Goal: Information Seeking & Learning: Learn about a topic

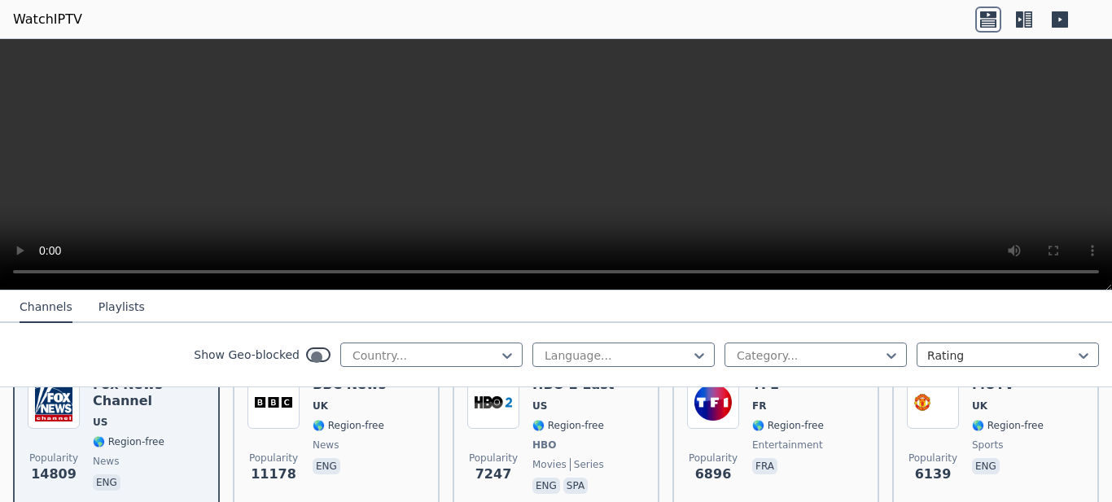
scroll to position [244, 0]
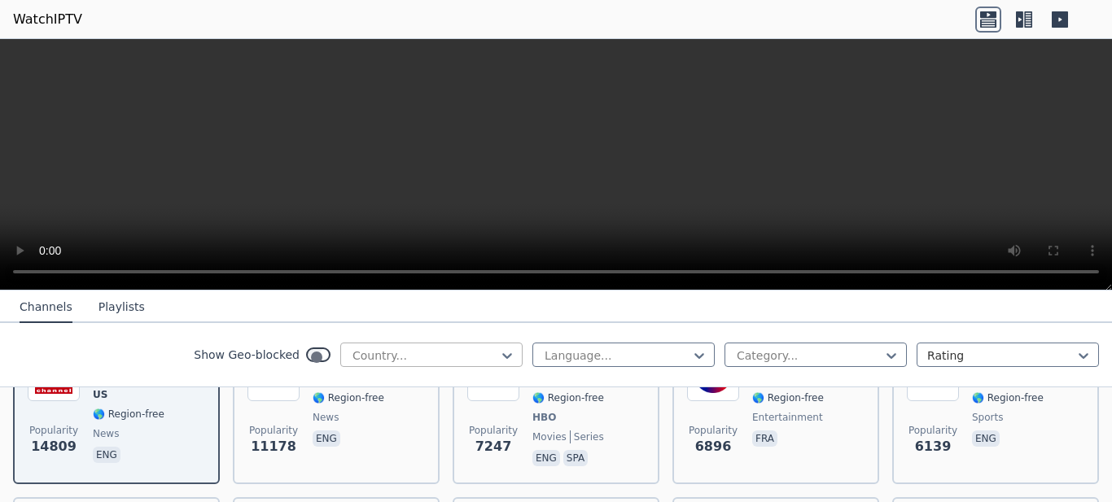
click at [499, 347] on div at bounding box center [425, 355] width 148 height 16
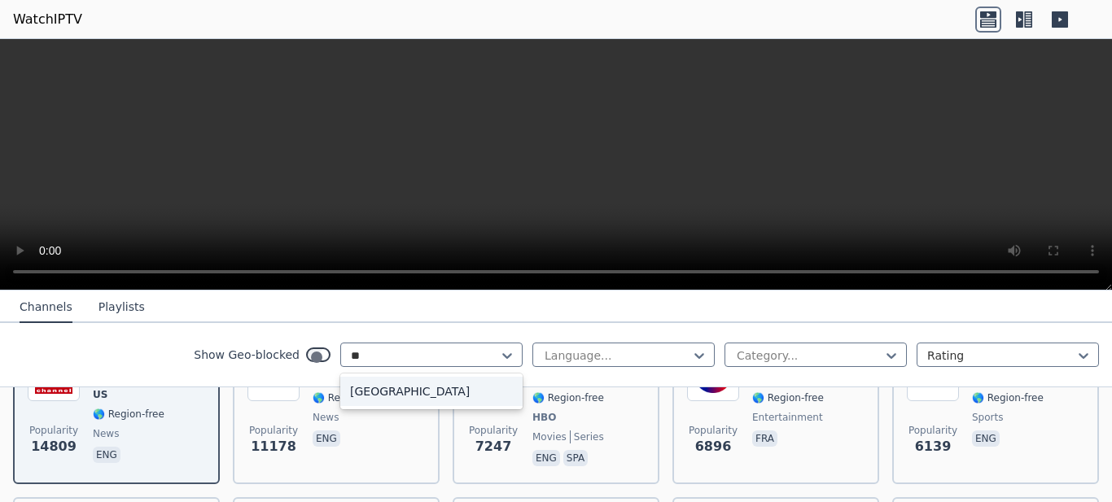
type input "***"
click at [522, 377] on div "[GEOGRAPHIC_DATA]" at bounding box center [431, 391] width 182 height 29
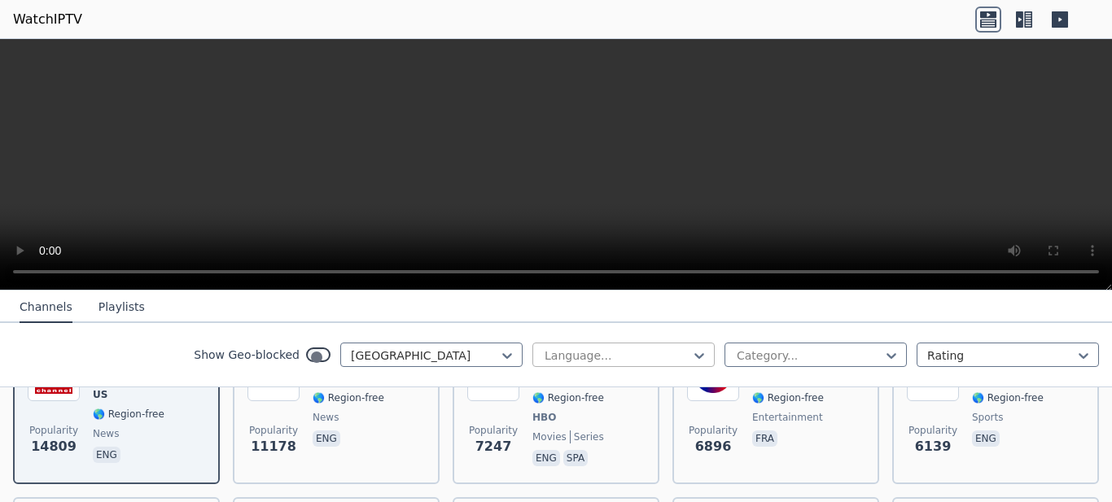
click at [714, 343] on div "Language..." at bounding box center [623, 355] width 182 height 24
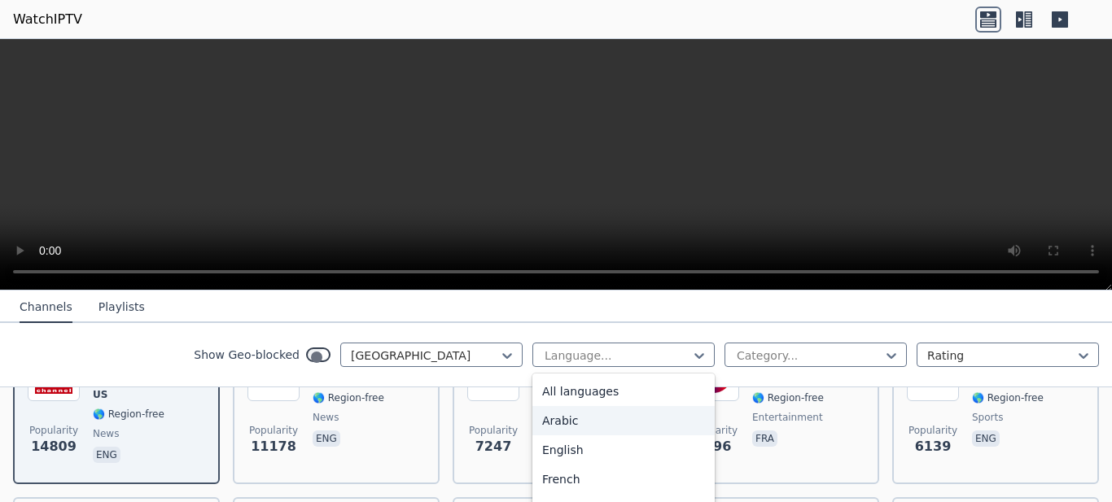
click at [694, 406] on div "Arabic" at bounding box center [623, 420] width 182 height 29
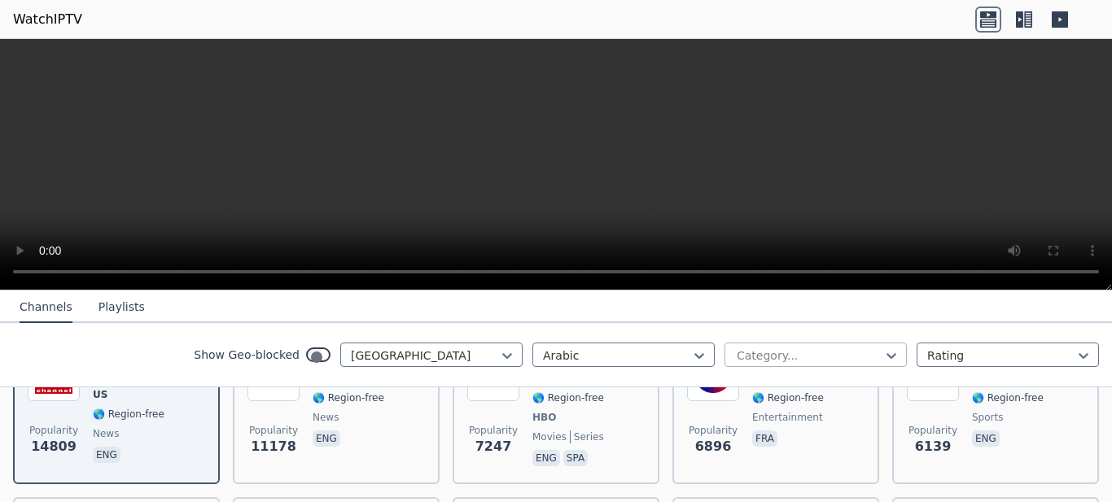
click at [883, 347] on div at bounding box center [809, 355] width 148 height 16
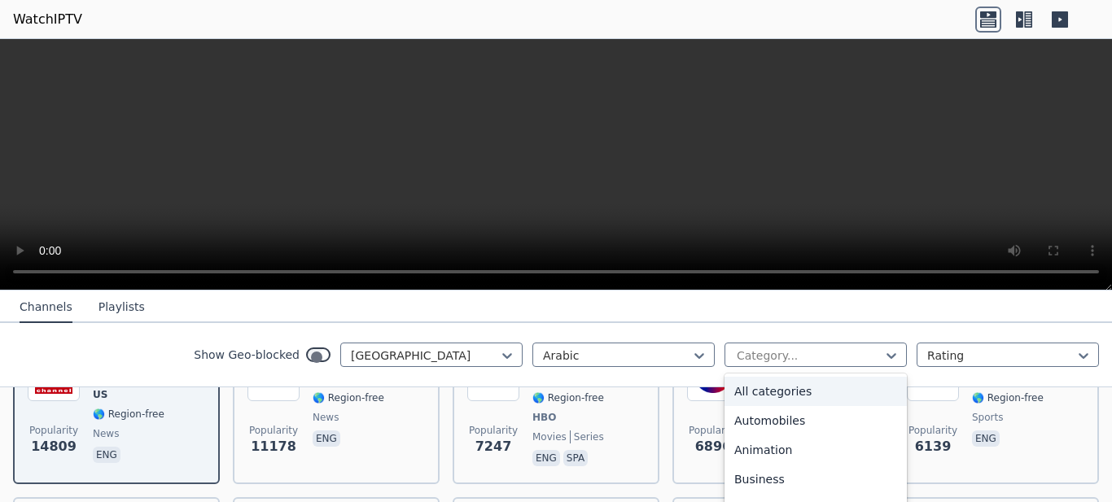
click at [271, 329] on div "Show Geo-blocked Qatar Arabic 27 results available. Use Up and Down to choose o…" at bounding box center [556, 355] width 1112 height 64
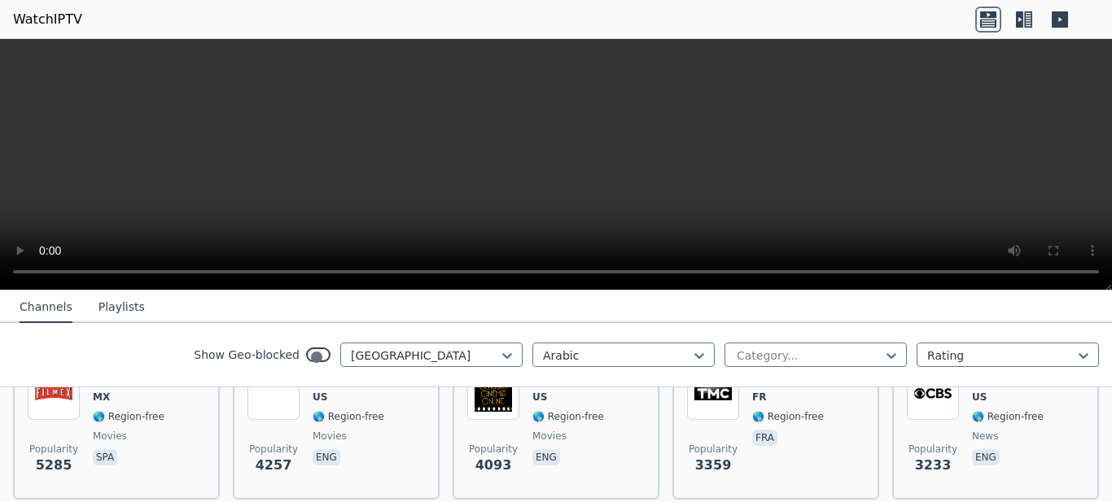
scroll to position [389, 0]
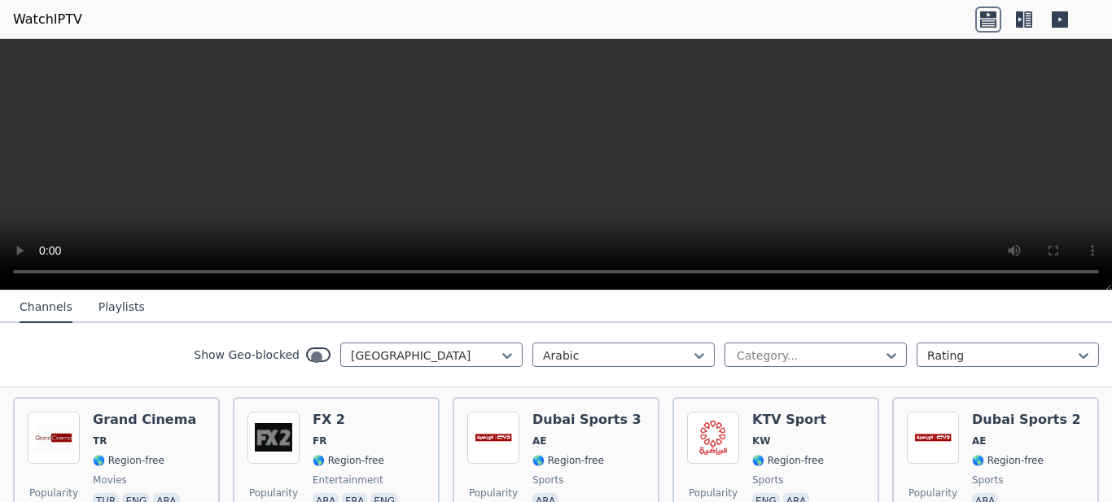
scroll to position [186, 0]
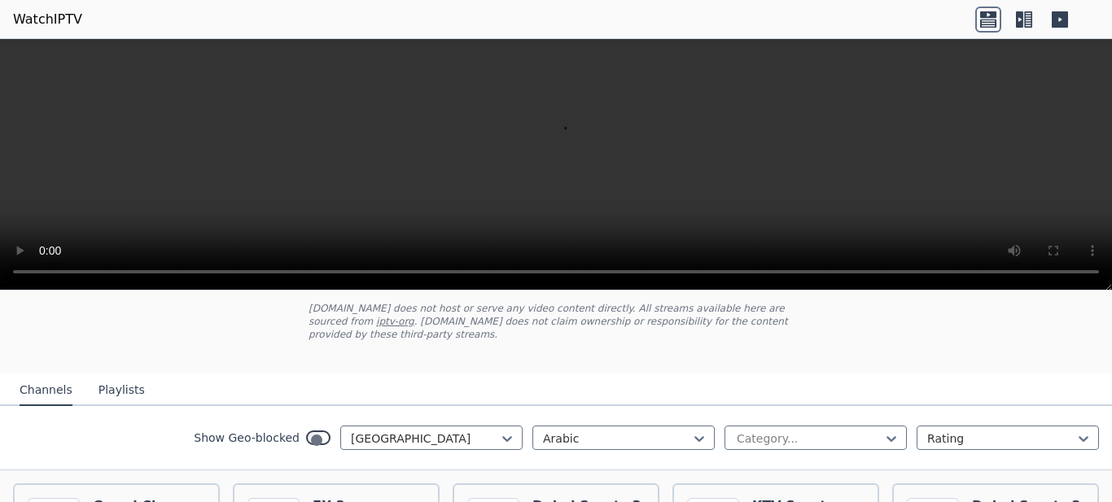
scroll to position [0, 0]
